Goal: Task Accomplishment & Management: Manage account settings

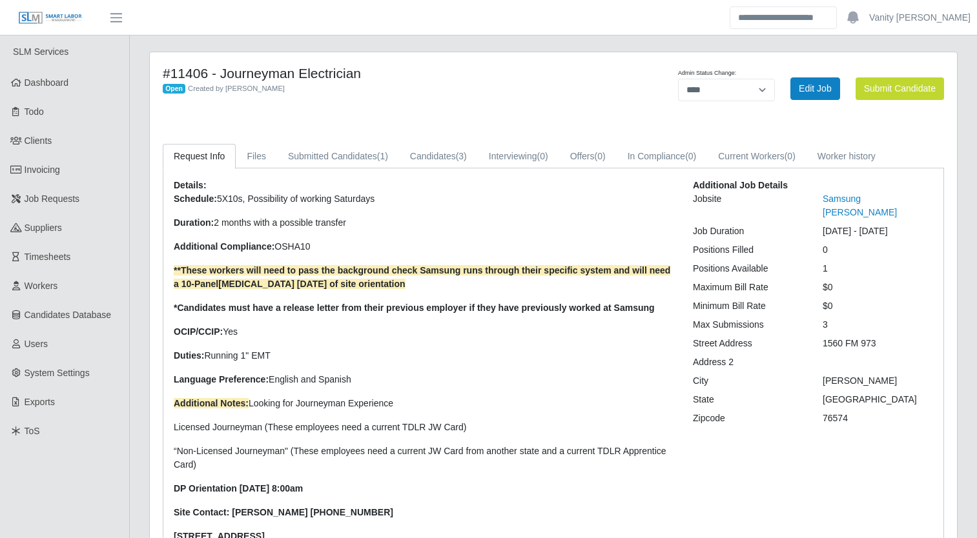
select select "****"
click at [442, 156] on link "Candidates (3)" at bounding box center [438, 156] width 79 height 25
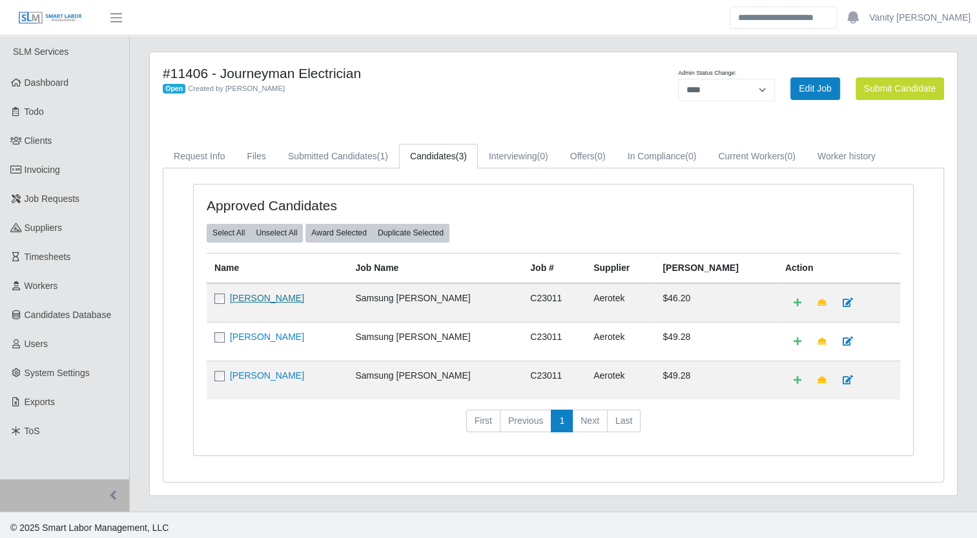
click at [256, 293] on link "[PERSON_NAME]" at bounding box center [267, 298] width 74 height 10
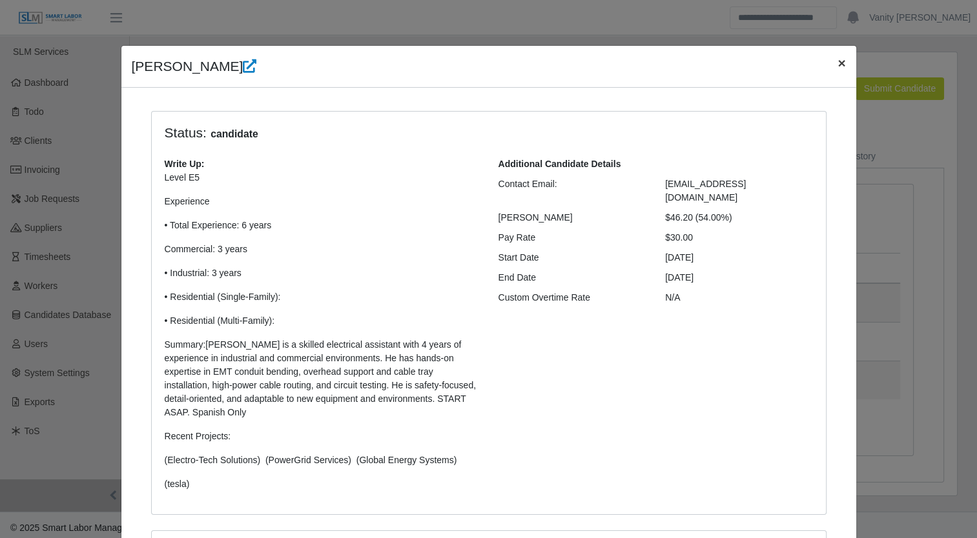
click at [827, 74] on button "×" at bounding box center [841, 63] width 28 height 34
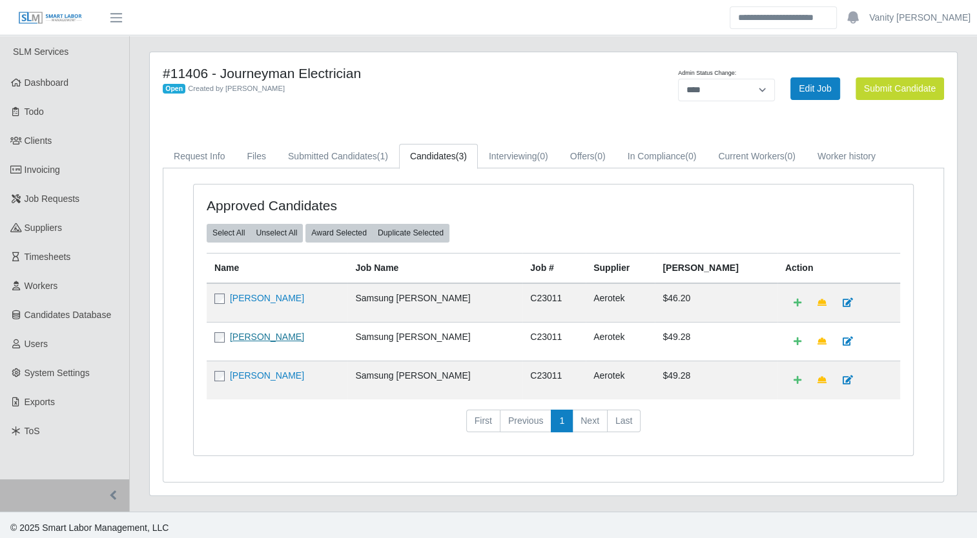
click at [241, 337] on link "[PERSON_NAME]" at bounding box center [267, 337] width 74 height 10
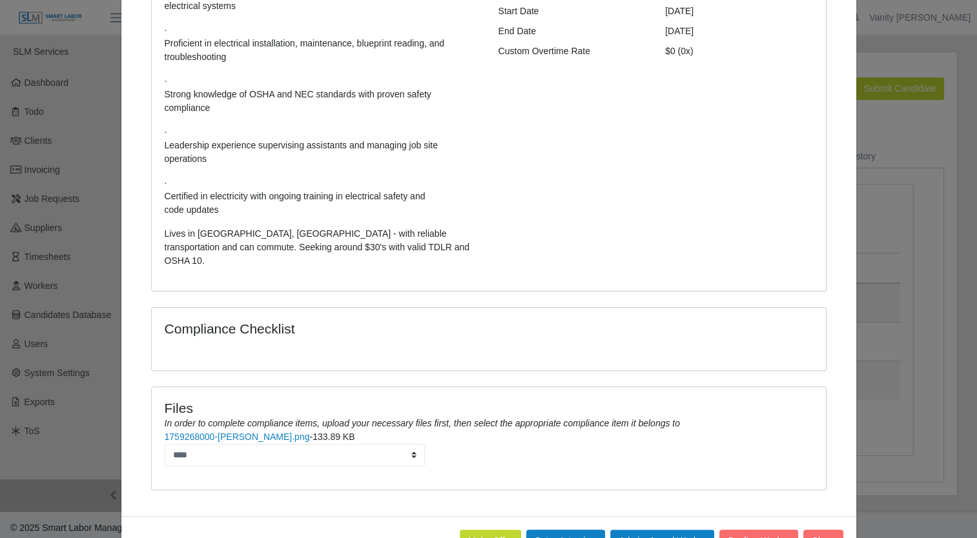
scroll to position [249, 0]
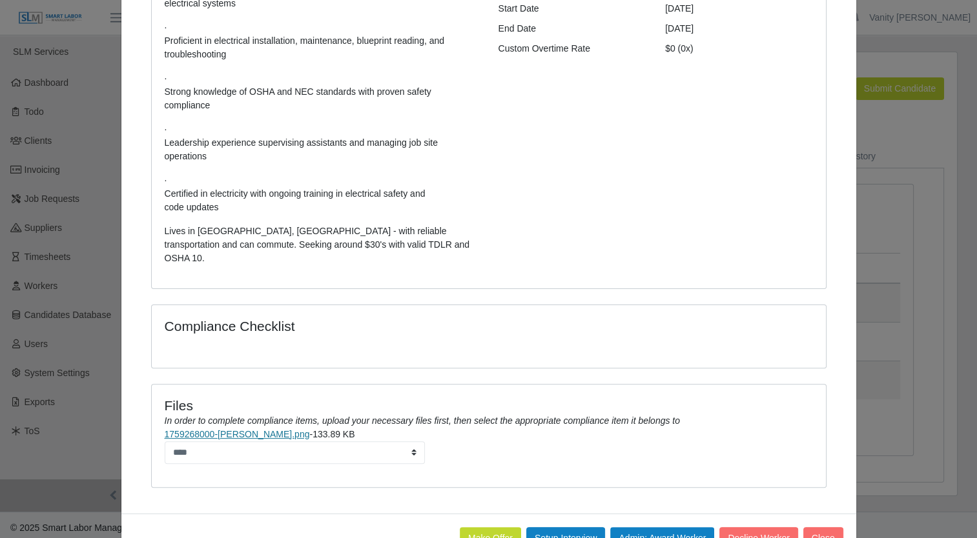
click at [215, 429] on link "1759268000-[PERSON_NAME].png" at bounding box center [237, 434] width 145 height 10
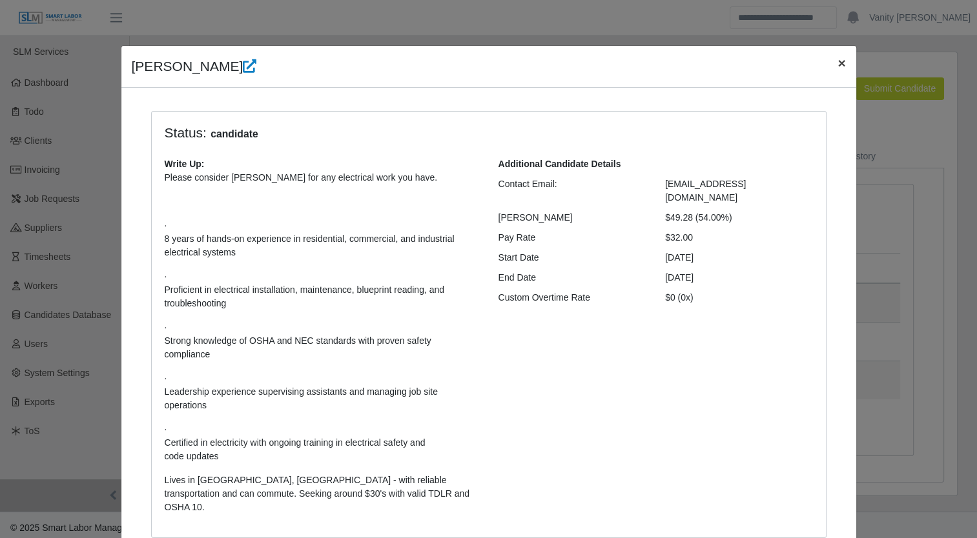
click at [830, 59] on button "×" at bounding box center [841, 63] width 28 height 34
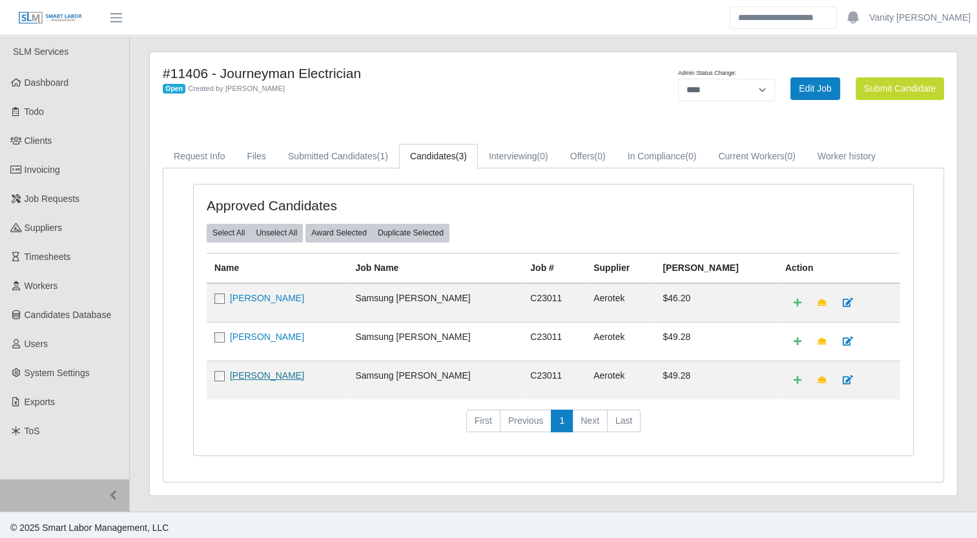
click at [272, 372] on link "[PERSON_NAME]" at bounding box center [267, 376] width 74 height 10
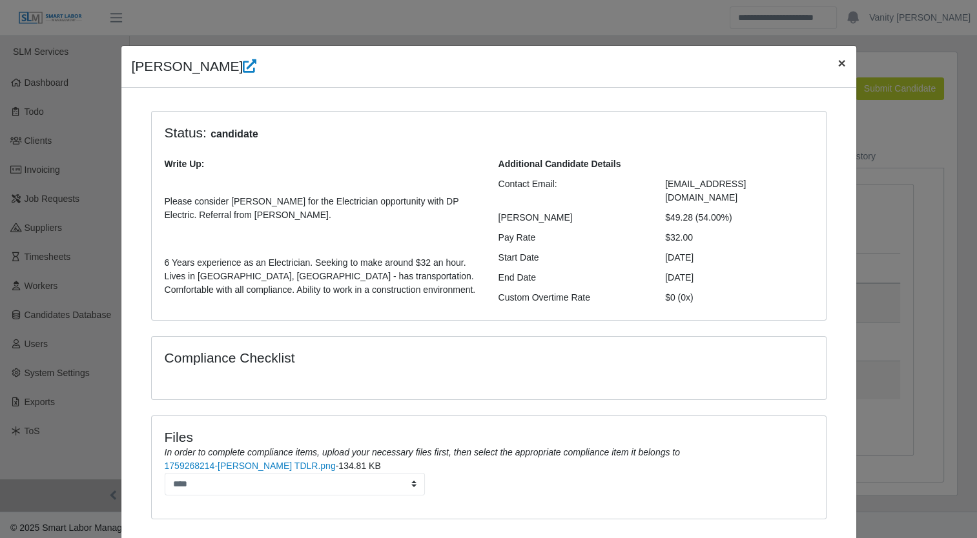
click at [837, 66] on span "×" at bounding box center [841, 63] width 8 height 15
